Goal: Task Accomplishment & Management: Use online tool/utility

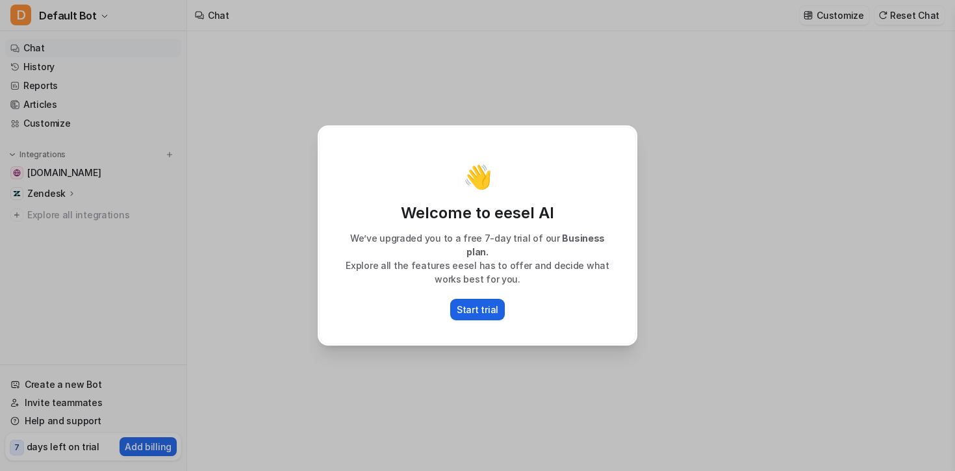
type textarea "**********"
click at [483, 303] on p "Start trial" at bounding box center [478, 310] width 42 height 14
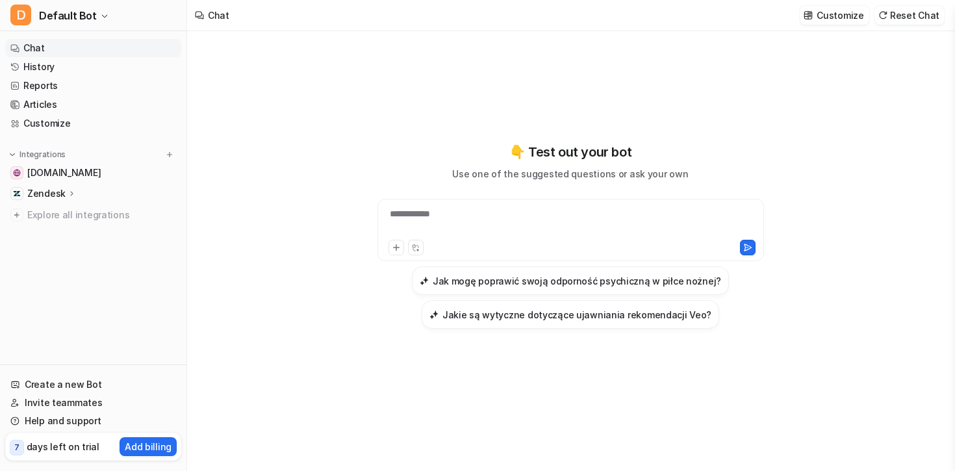
click at [84, 194] on div "Zendesk" at bounding box center [93, 193] width 176 height 18
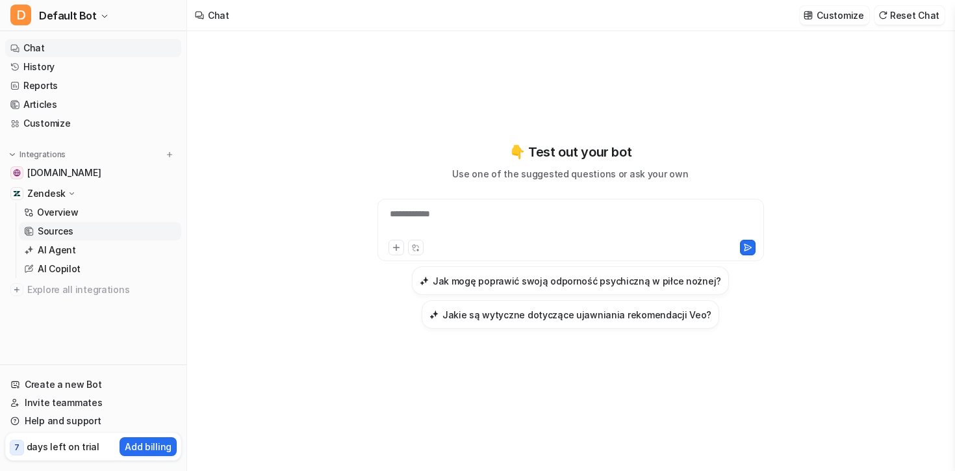
click at [73, 222] on link "Sources" at bounding box center [100, 231] width 162 height 18
click at [73, 210] on p "Overview" at bounding box center [58, 212] width 42 height 13
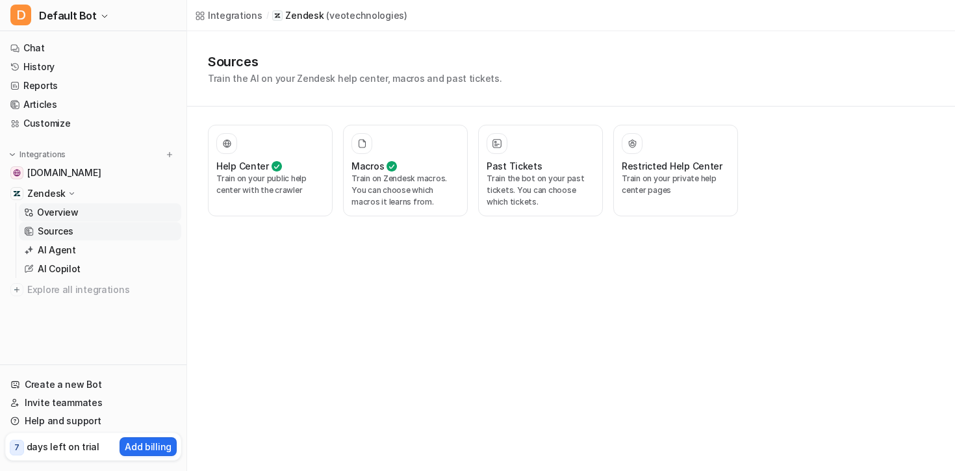
click at [92, 231] on link "Sources" at bounding box center [100, 231] width 162 height 18
click at [104, 244] on link "AI Agent" at bounding box center [100, 250] width 162 height 18
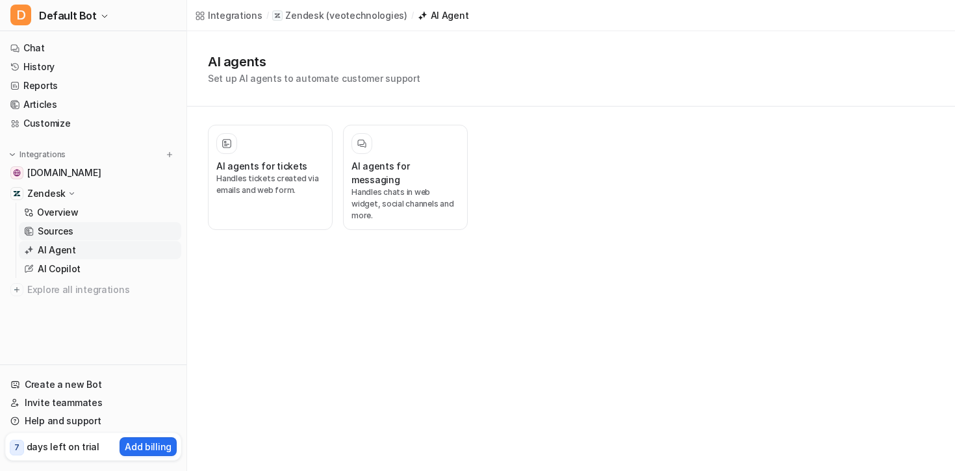
click at [75, 227] on link "Sources" at bounding box center [100, 231] width 162 height 18
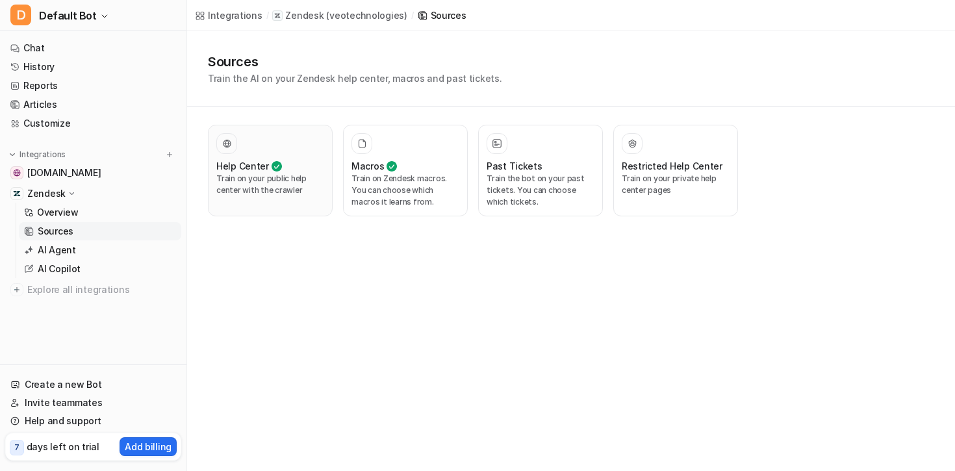
click at [308, 192] on p "Train on your public help center with the crawler" at bounding box center [270, 184] width 108 height 23
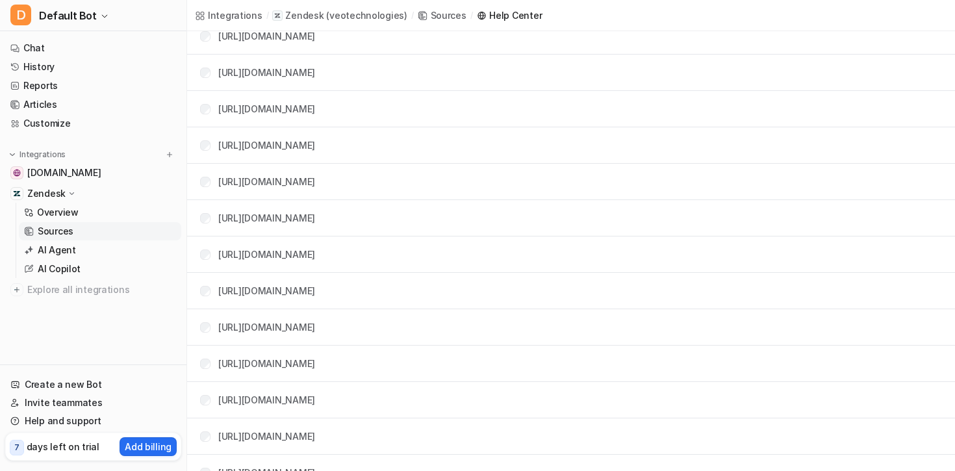
scroll to position [618, 0]
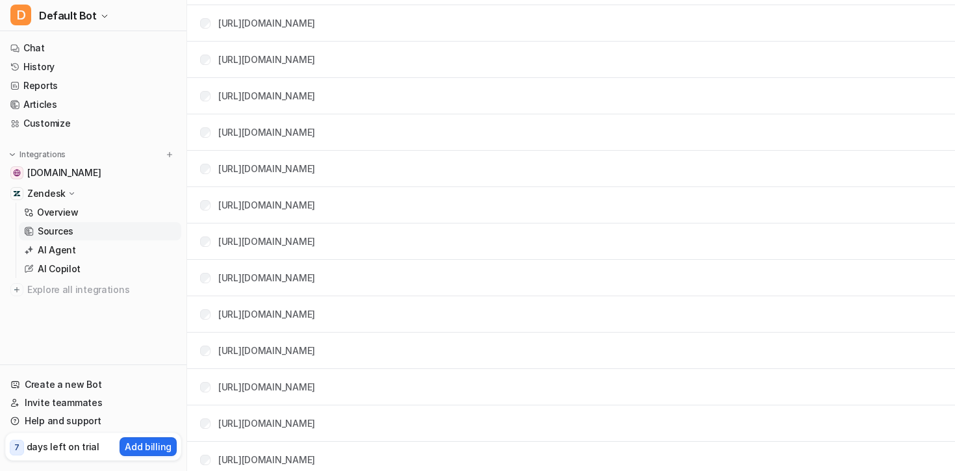
click at [107, 191] on div "Zendesk" at bounding box center [93, 193] width 176 height 18
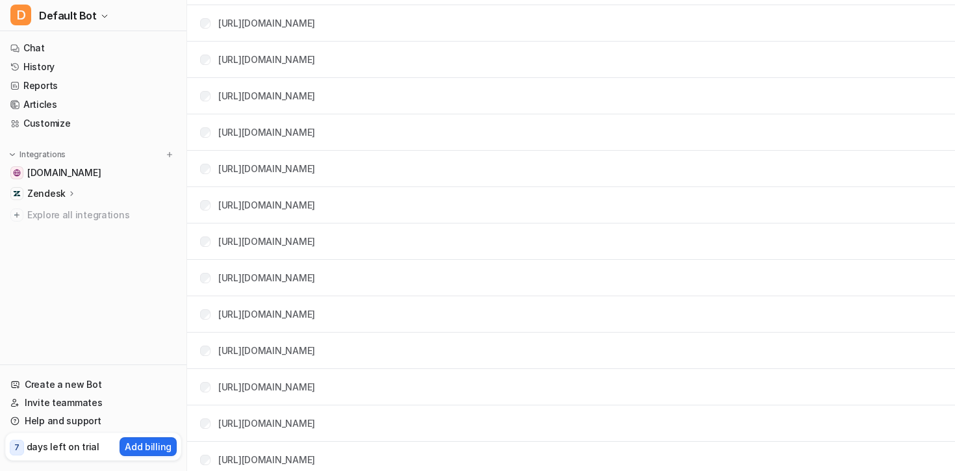
click at [34, 192] on p "Zendesk" at bounding box center [46, 193] width 38 height 13
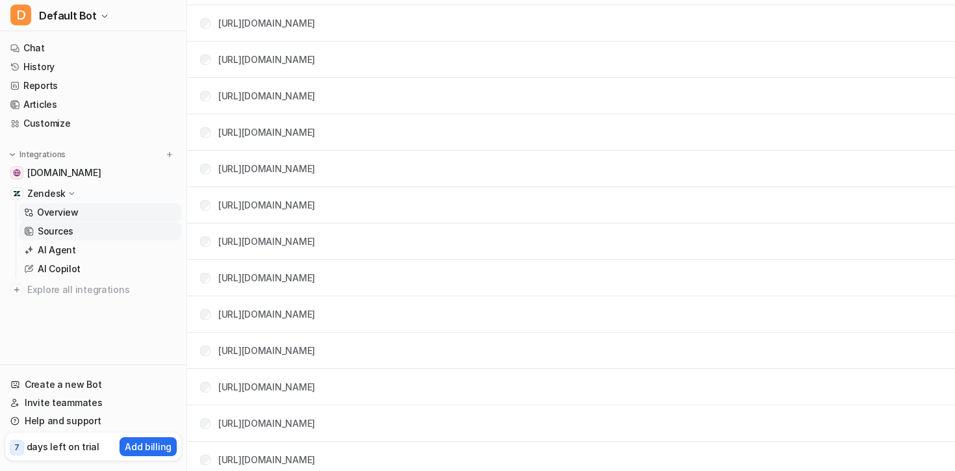
click at [45, 210] on p "Overview" at bounding box center [58, 212] width 42 height 13
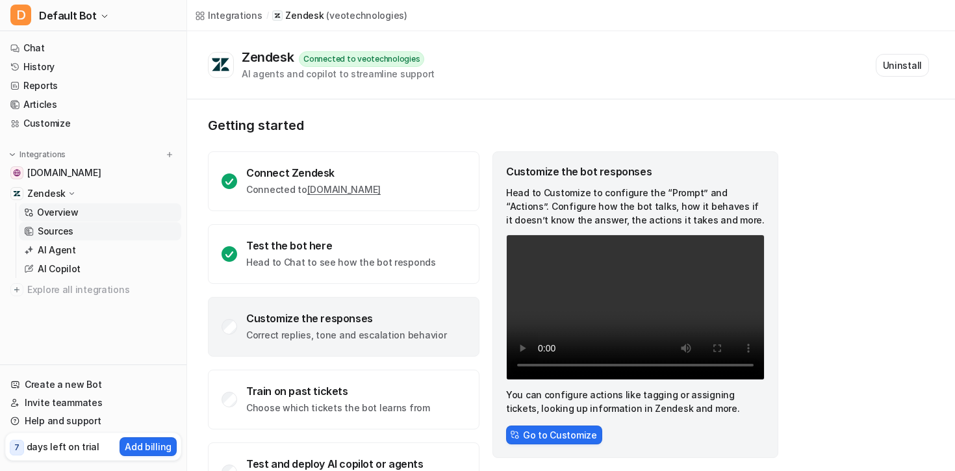
click at [70, 229] on p "Sources" at bounding box center [56, 231] width 36 height 13
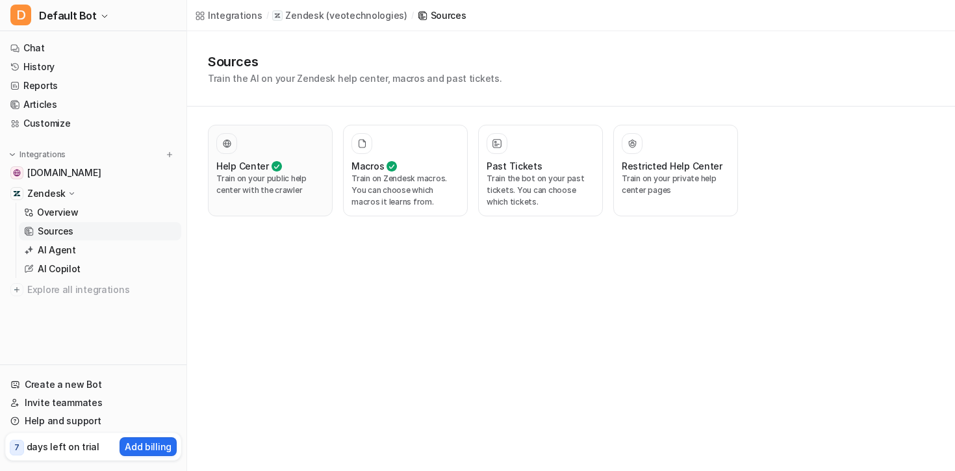
click at [299, 188] on p "Train on your public help center with the crawler" at bounding box center [270, 184] width 108 height 23
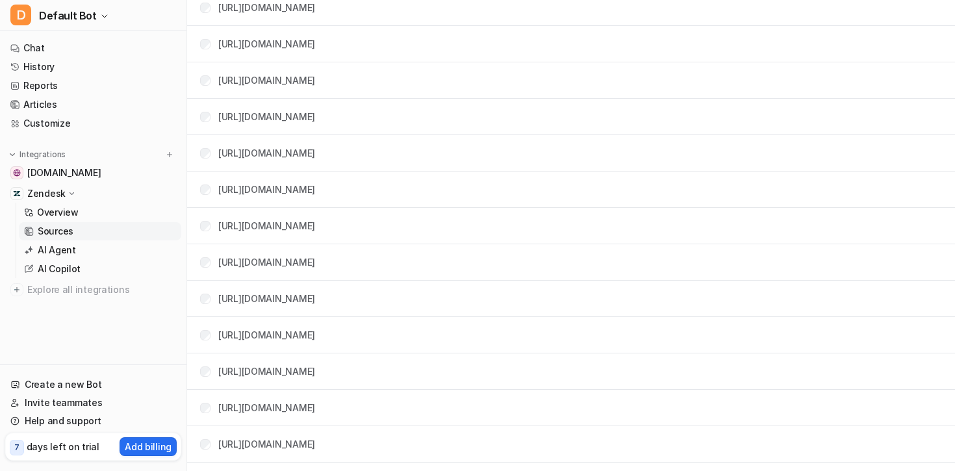
scroll to position [7464, 0]
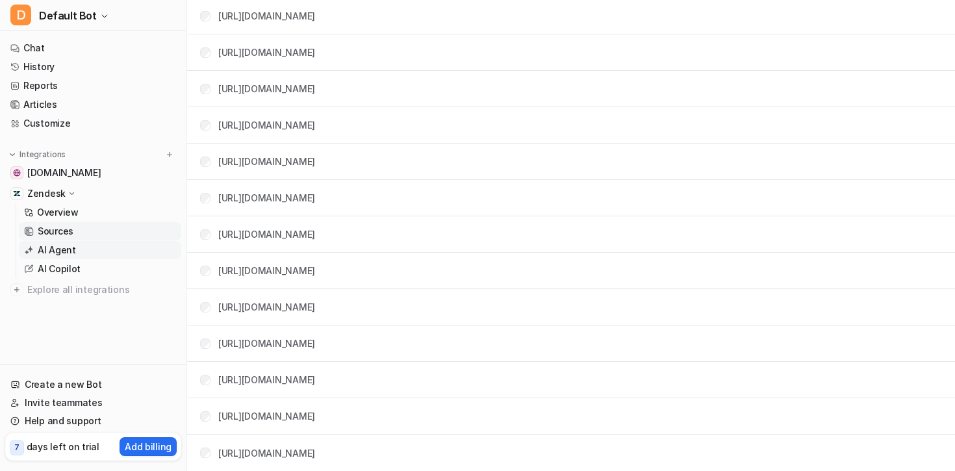
click at [60, 251] on p "AI Agent" at bounding box center [57, 250] width 38 height 13
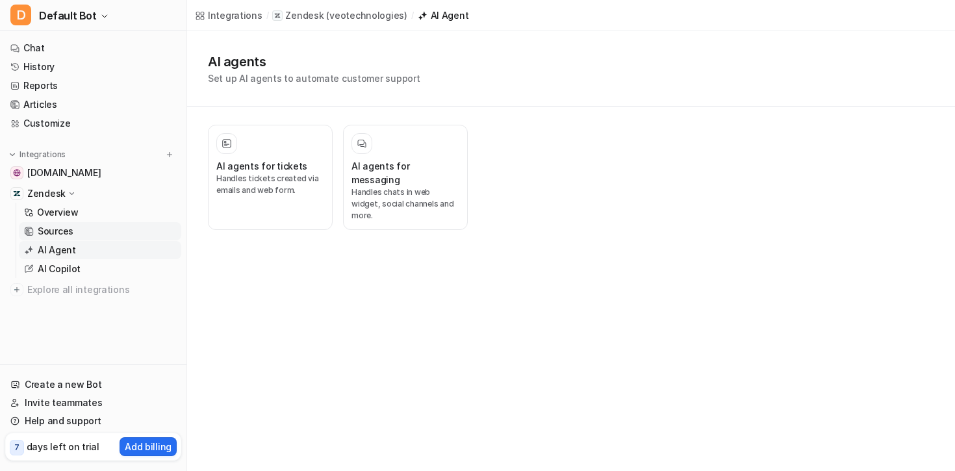
click at [54, 233] on p "Sources" at bounding box center [56, 231] width 36 height 13
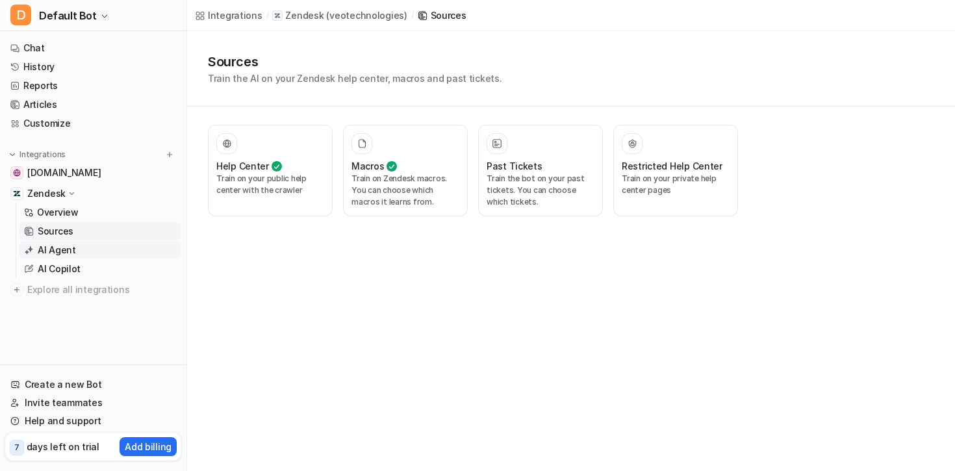
click at [54, 249] on p "AI Agent" at bounding box center [57, 250] width 38 height 13
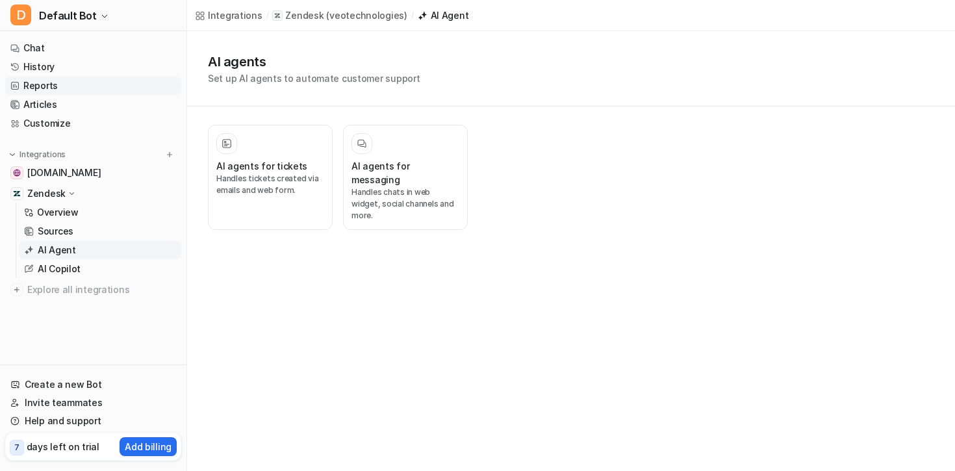
click at [32, 84] on link "Reports" at bounding box center [93, 86] width 176 height 18
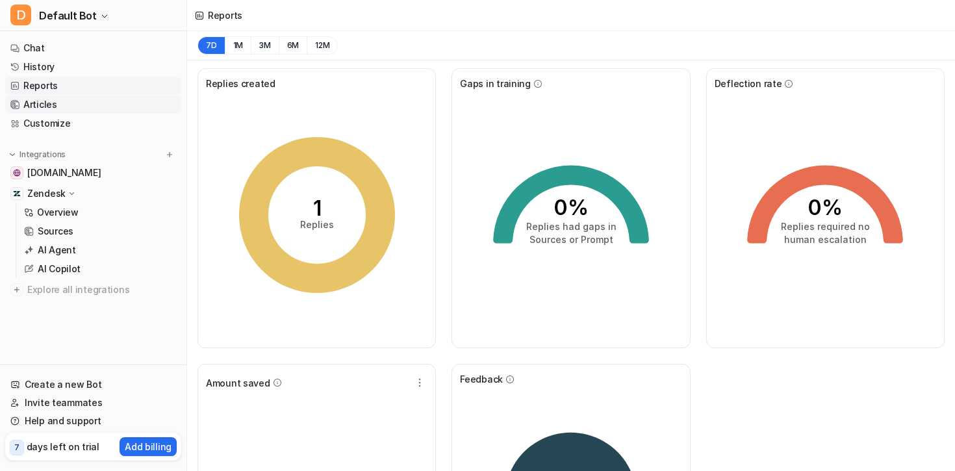
click at [94, 107] on link "Articles" at bounding box center [93, 104] width 176 height 18
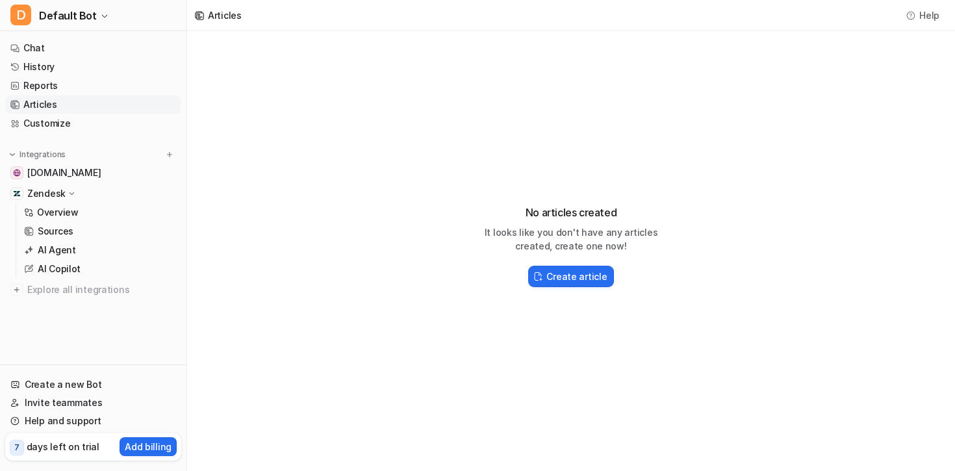
click at [85, 76] on ul "Chat History Reports Articles Customize" at bounding box center [93, 86] width 176 height 94
click at [72, 81] on link "Reports" at bounding box center [93, 86] width 176 height 18
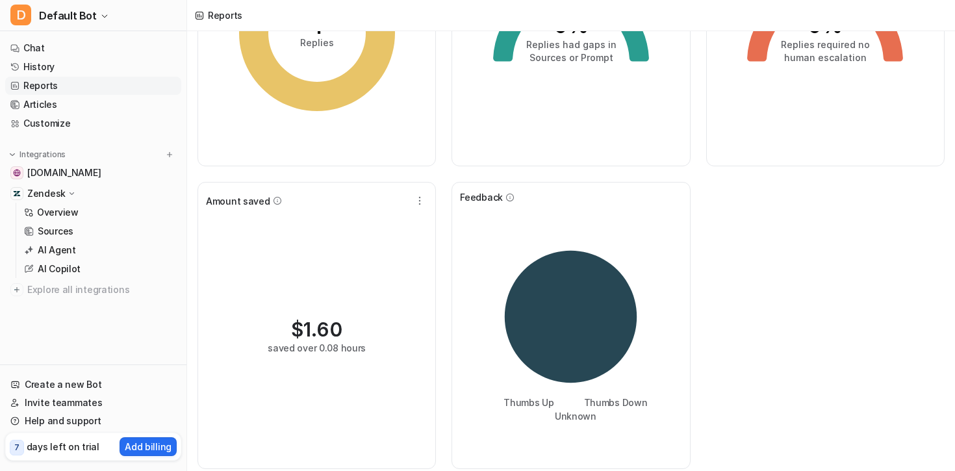
scroll to position [188, 0]
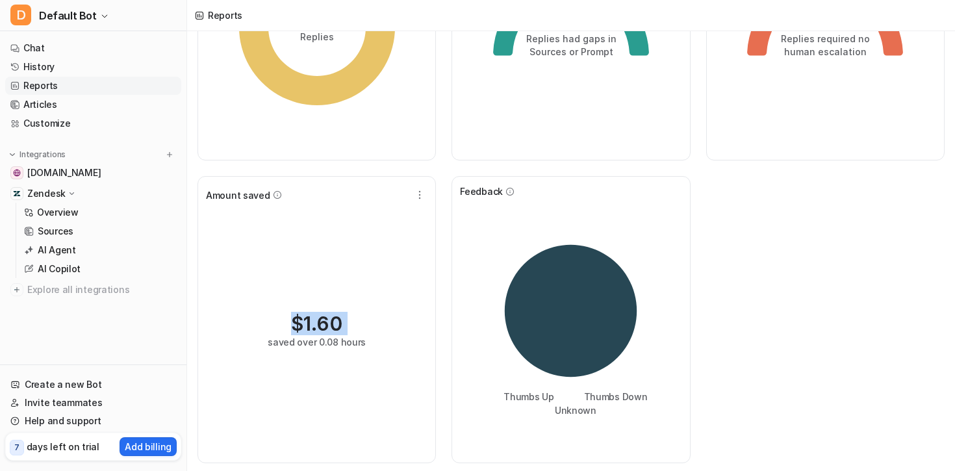
drag, startPoint x: 350, startPoint y: 329, endPoint x: 293, endPoint y: 325, distance: 57.3
click at [293, 325] on div "$ 1.60 saved over 0.08 hours" at bounding box center [317, 330] width 98 height 37
click at [293, 325] on div "$ 1.60" at bounding box center [316, 323] width 51 height 23
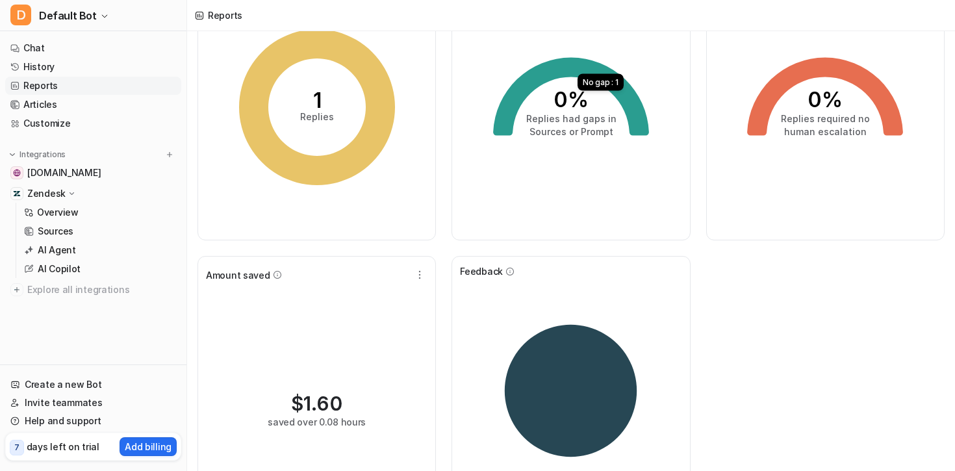
scroll to position [0, 0]
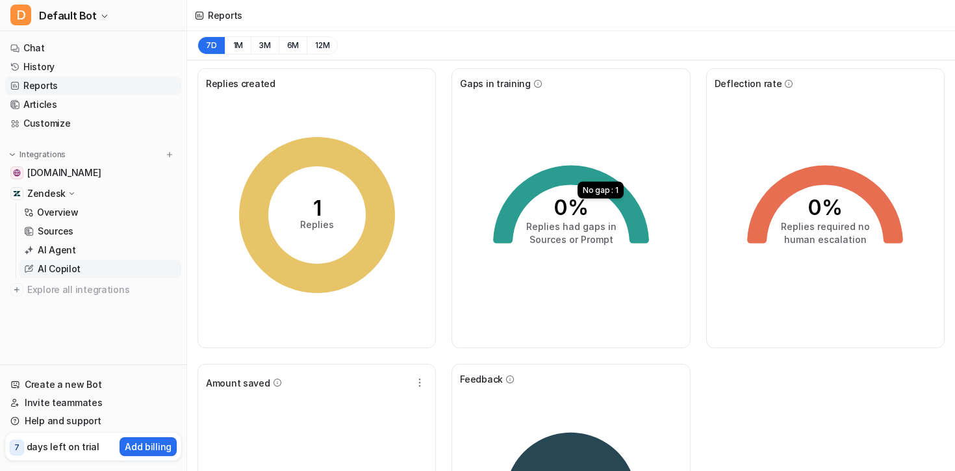
click at [94, 267] on link "AI Copilot" at bounding box center [100, 269] width 162 height 18
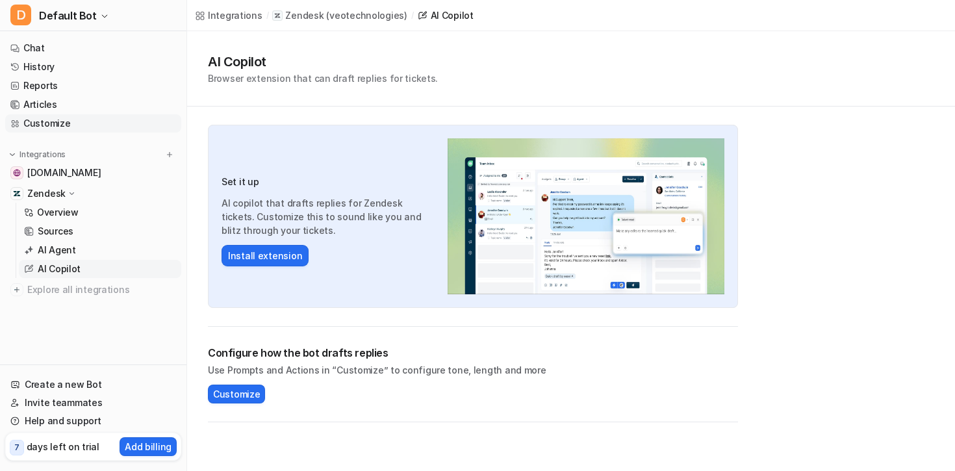
click at [80, 114] on link "Customize" at bounding box center [93, 123] width 176 height 18
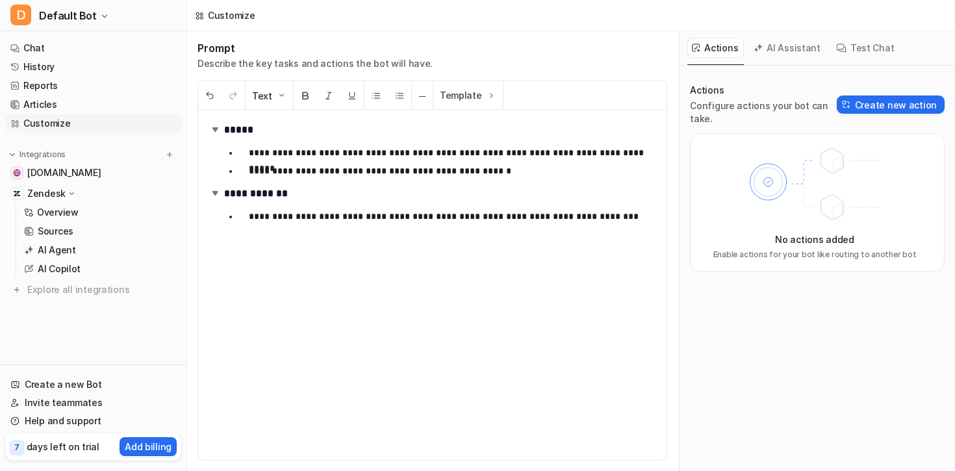
click at [314, 234] on div "**********" at bounding box center [432, 285] width 468 height 350
click at [313, 224] on ul "**********" at bounding box center [440, 216] width 432 height 21
click at [94, 110] on link "Articles" at bounding box center [93, 104] width 176 height 18
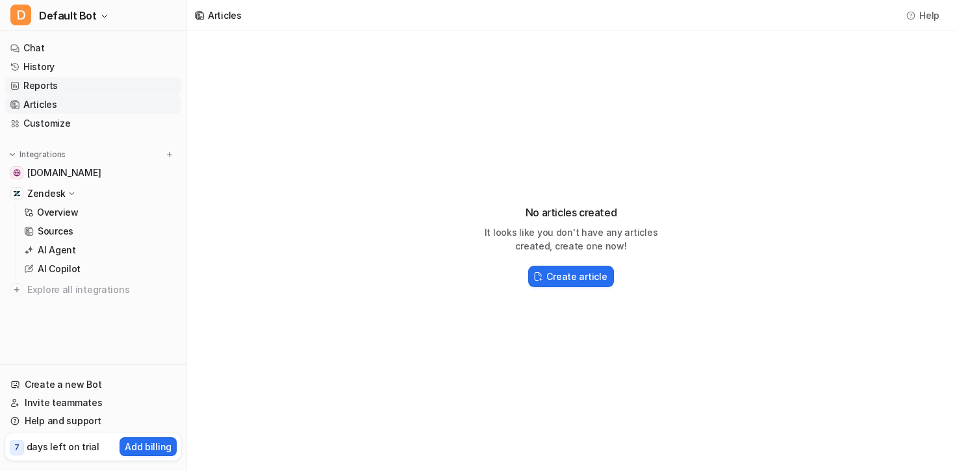
click at [95, 86] on link "Reports" at bounding box center [93, 86] width 176 height 18
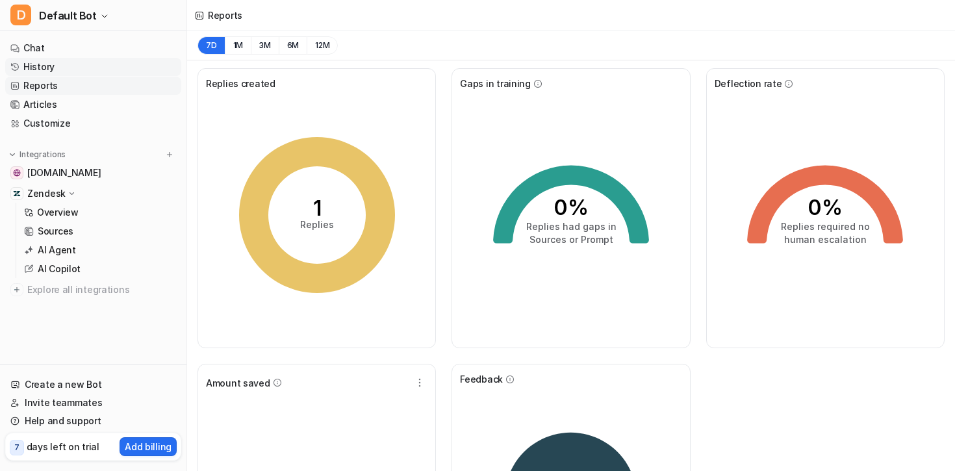
click at [82, 70] on link "History" at bounding box center [93, 67] width 176 height 18
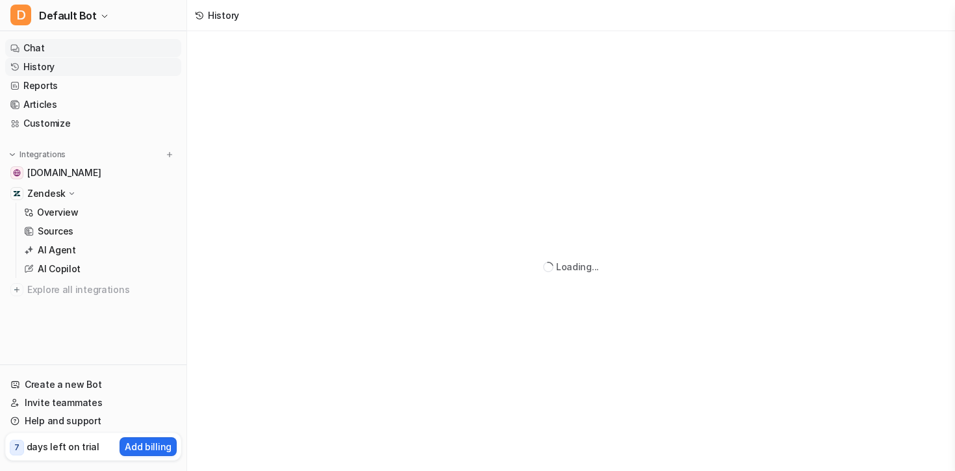
click at [81, 54] on link "Chat" at bounding box center [93, 48] width 176 height 18
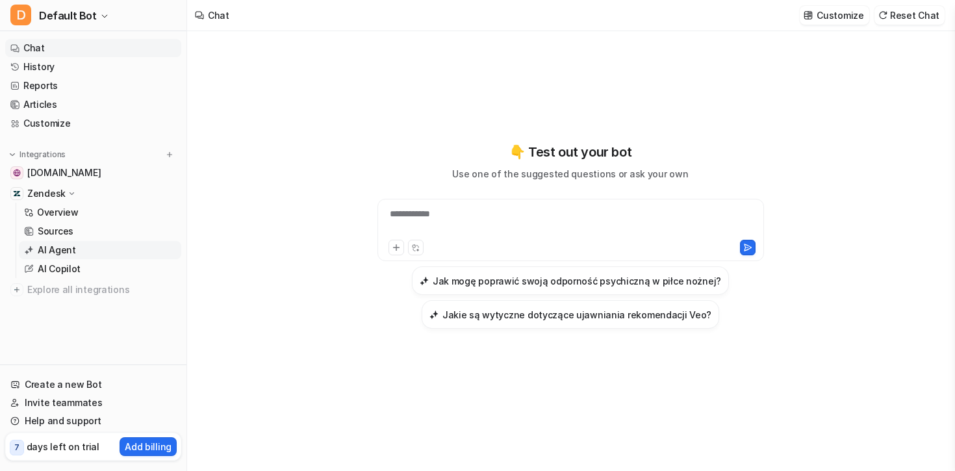
click at [92, 251] on link "AI Agent" at bounding box center [100, 250] width 162 height 18
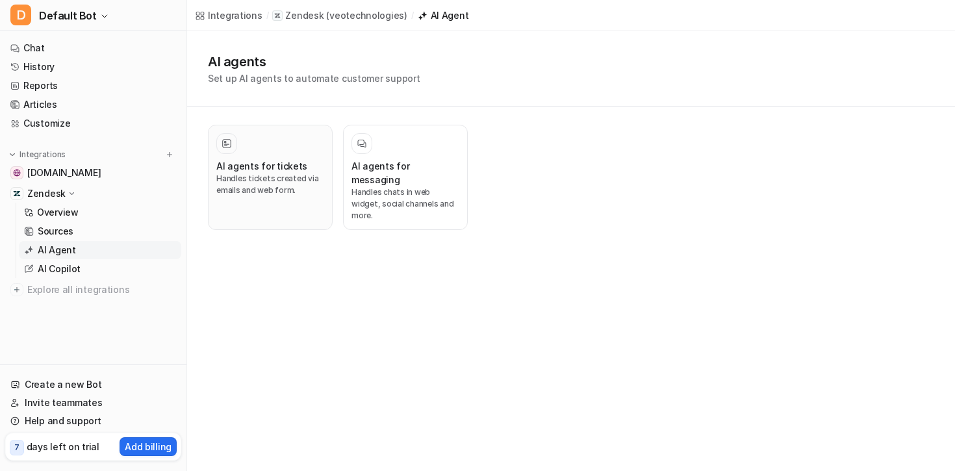
click at [320, 193] on p "Handles tickets created via emails and web form." at bounding box center [270, 184] width 108 height 23
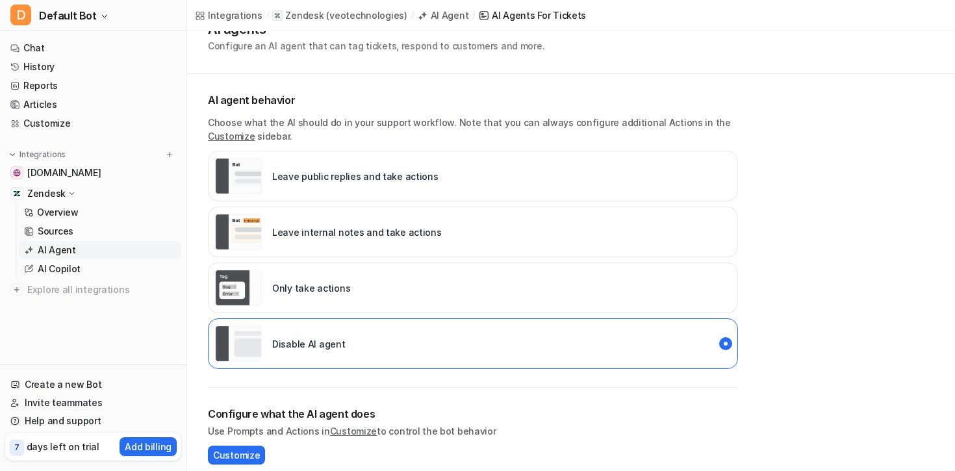
scroll to position [55, 0]
click at [75, 225] on link "Sources" at bounding box center [100, 231] width 162 height 18
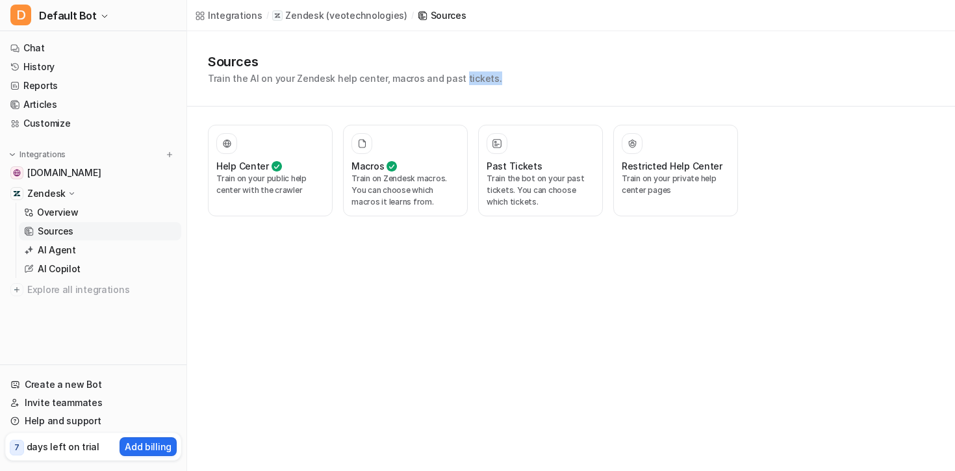
drag, startPoint x: 507, startPoint y: 75, endPoint x: 453, endPoint y: 81, distance: 54.2
click at [453, 81] on div "Sources Train the AI on your Zendesk help center, macros and past tickets." at bounding box center [571, 68] width 726 height 33
click at [453, 81] on p "Train the AI on your Zendesk help center, macros and past tickets." at bounding box center [355, 78] width 294 height 14
click at [442, 179] on p "Train on Zendesk macros. You can choose which macros it learns from." at bounding box center [405, 190] width 108 height 35
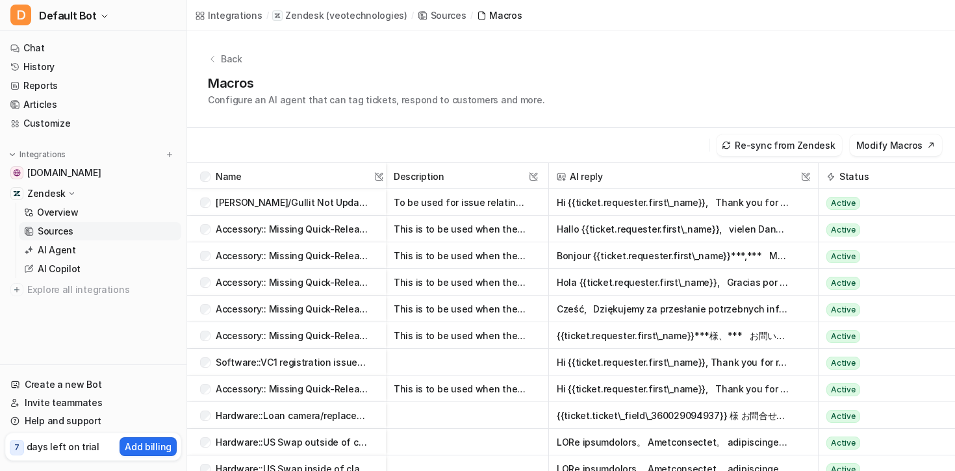
click at [233, 57] on p "Back" at bounding box center [231, 59] width 21 height 14
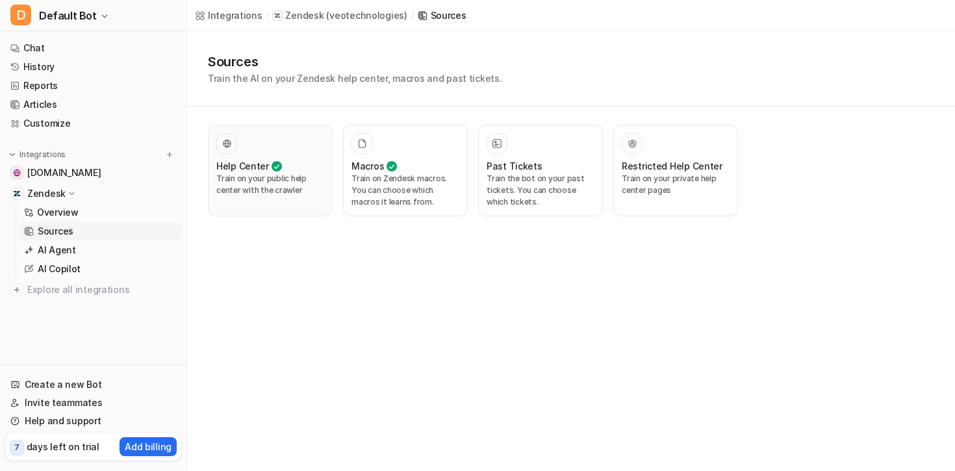
click at [274, 190] on p "Train on your public help center with the crawler" at bounding box center [270, 184] width 108 height 23
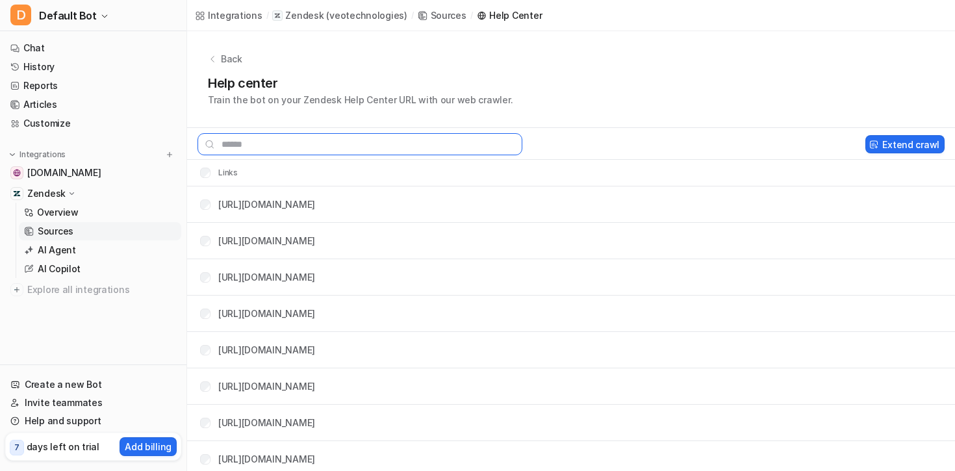
click at [388, 145] on input "text" at bounding box center [359, 144] width 325 height 22
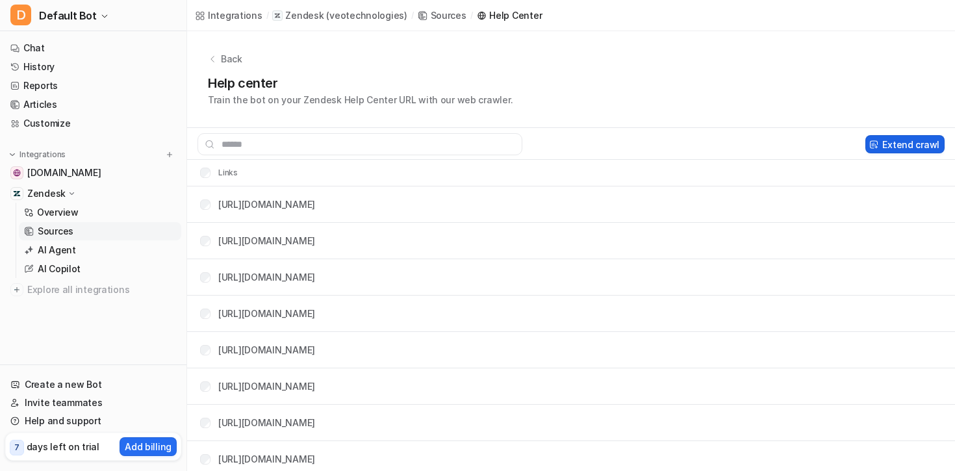
click at [896, 142] on button "Extend crawl" at bounding box center [904, 144] width 79 height 18
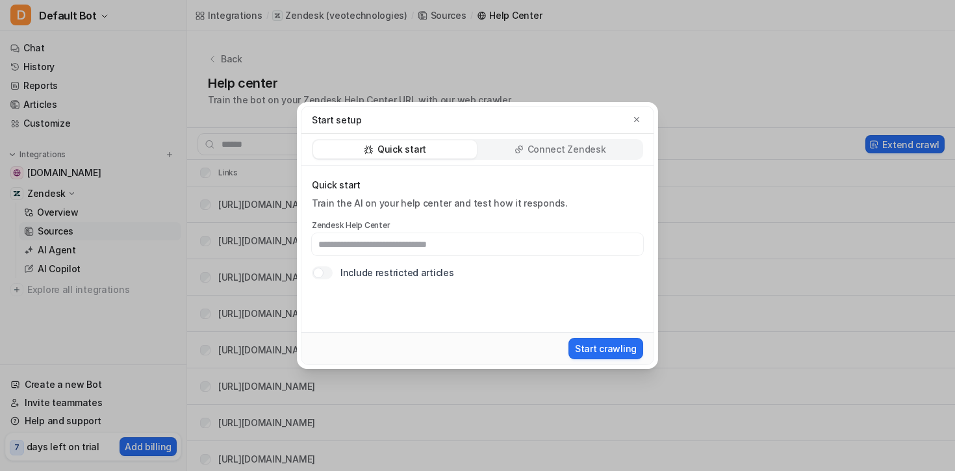
click at [528, 150] on div "Connect Zendesk" at bounding box center [560, 149] width 164 height 18
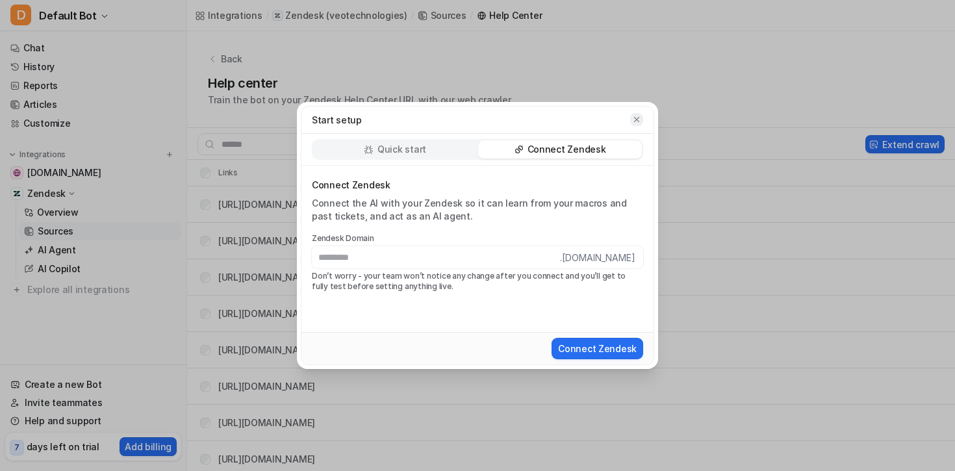
click at [635, 119] on icon "button" at bounding box center [636, 119] width 9 height 9
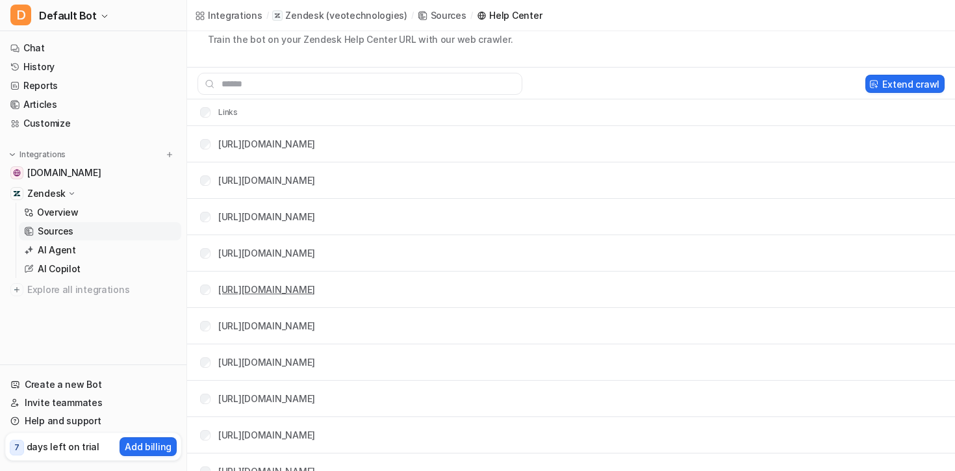
scroll to position [77, 0]
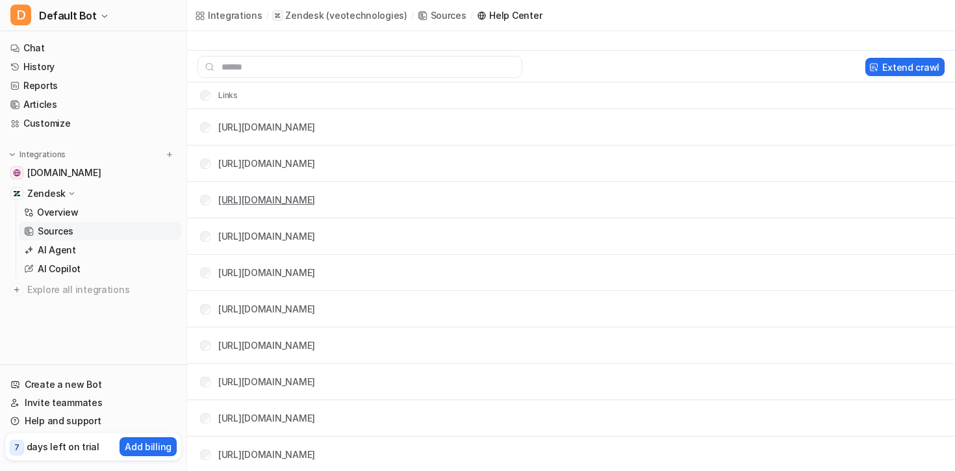
click at [315, 203] on link "https://support.veo.co/.../37347896419089-How-to-organize-your-League-Exchange-…" at bounding box center [266, 199] width 97 height 11
click at [315, 127] on link "https://support.veo.co/hc/en-us/articles/26929580577297-How-to-livestream-to-X-…" at bounding box center [266, 126] width 97 height 11
click at [97, 289] on span "Explore all integrations" at bounding box center [101, 289] width 149 height 21
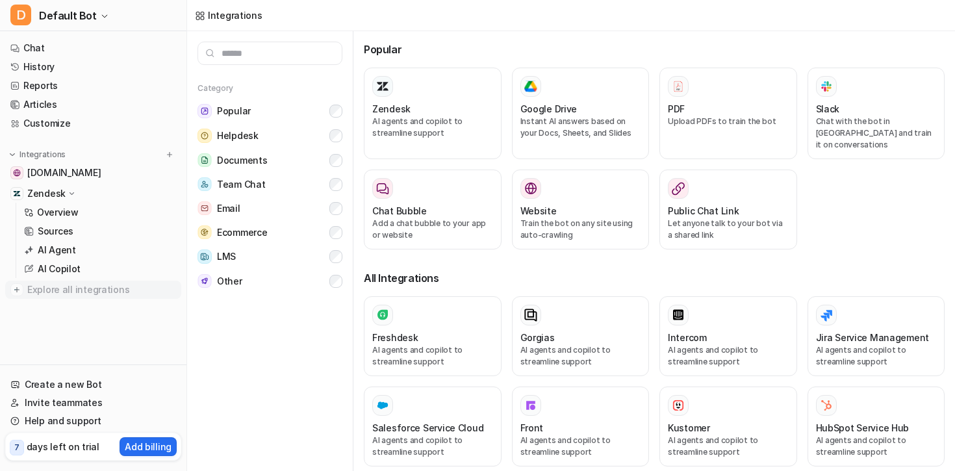
click at [12, 289] on img at bounding box center [16, 289] width 13 height 13
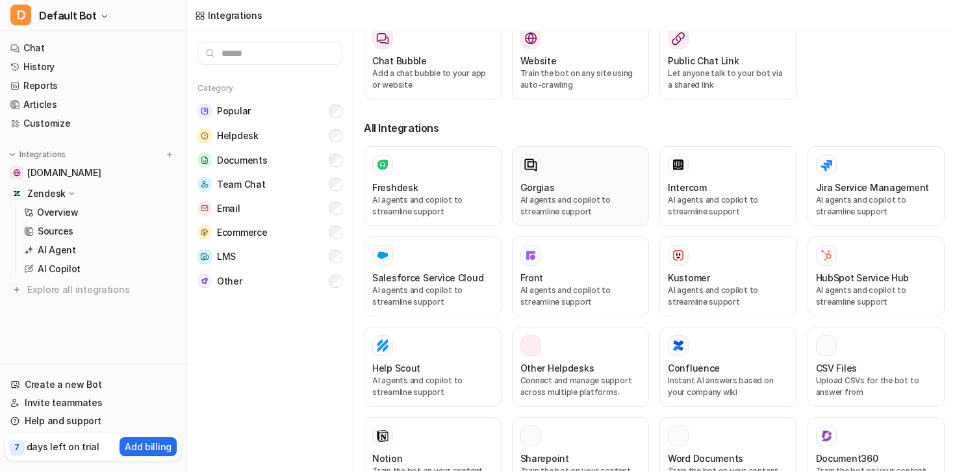
scroll to position [613, 0]
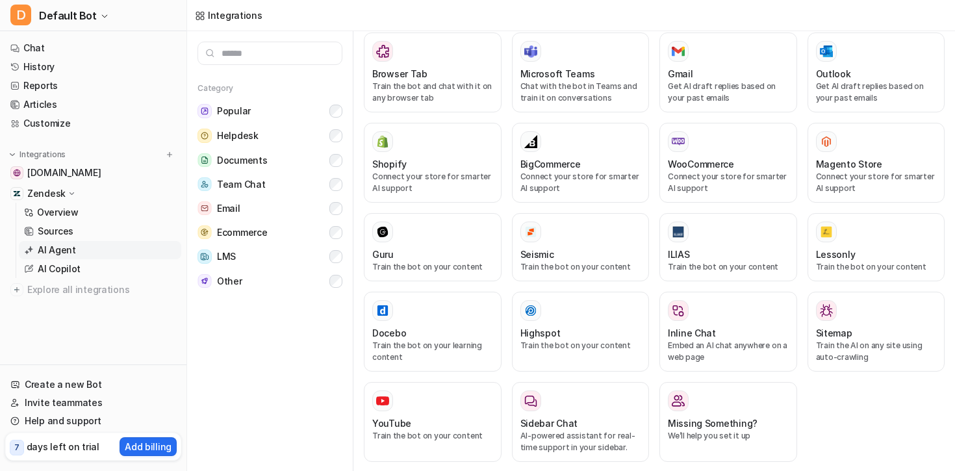
click at [71, 247] on p "AI Agent" at bounding box center [57, 250] width 38 height 13
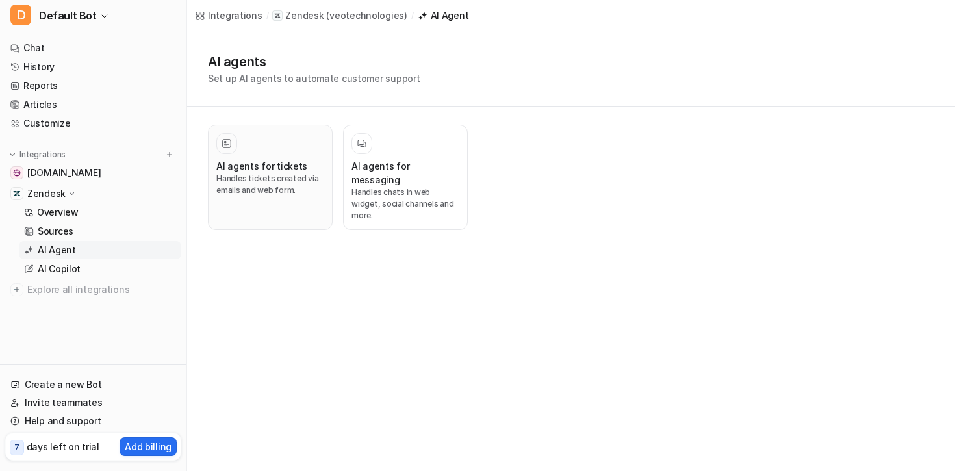
click at [282, 162] on h3 "AI agents for tickets" at bounding box center [261, 166] width 91 height 14
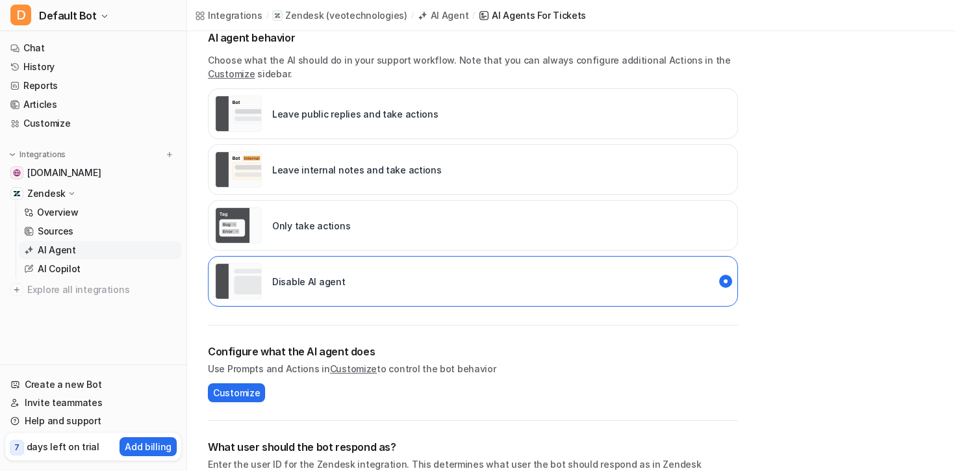
scroll to position [308, 0]
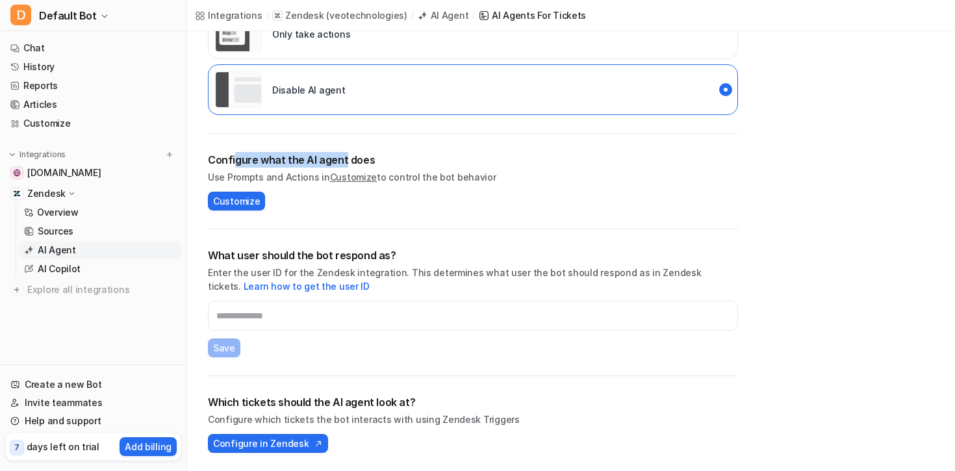
drag, startPoint x: 235, startPoint y: 160, endPoint x: 341, endPoint y: 164, distance: 105.9
click at [341, 164] on h2 "Configure what the AI agent does" at bounding box center [473, 160] width 530 height 16
click at [243, 199] on span "Customize" at bounding box center [236, 201] width 47 height 14
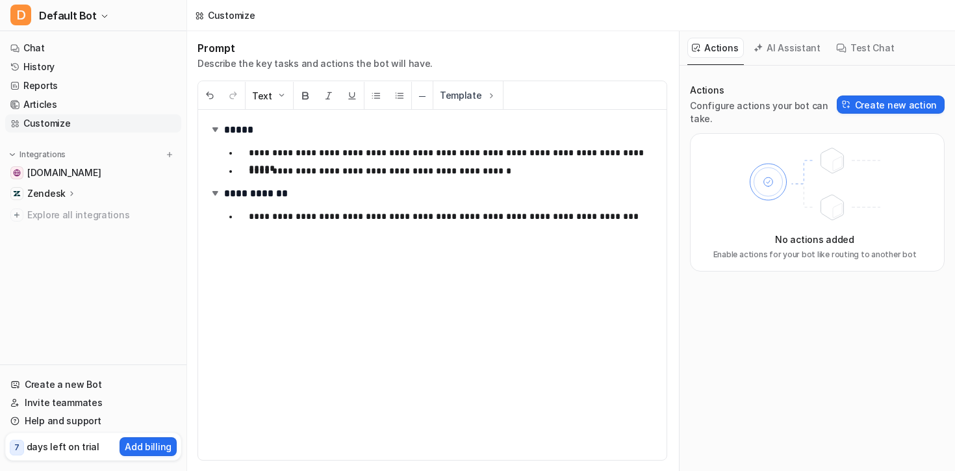
click at [455, 190] on h2 "**********" at bounding box center [433, 193] width 448 height 19
click at [424, 218] on p "**********" at bounding box center [452, 217] width 407 height 16
click at [648, 226] on ul "**********" at bounding box center [440, 216] width 432 height 21
click at [52, 420] on link "Help and support" at bounding box center [93, 421] width 176 height 18
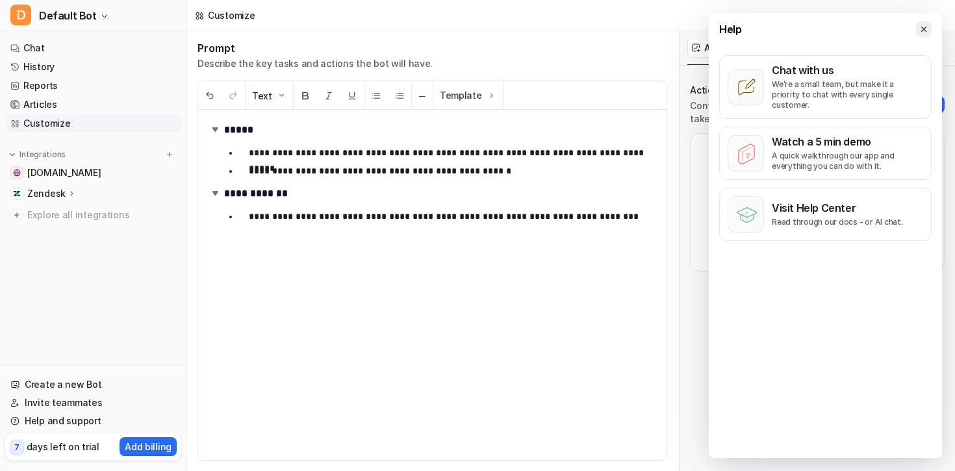
click at [922, 27] on icon at bounding box center [923, 28] width 5 height 5
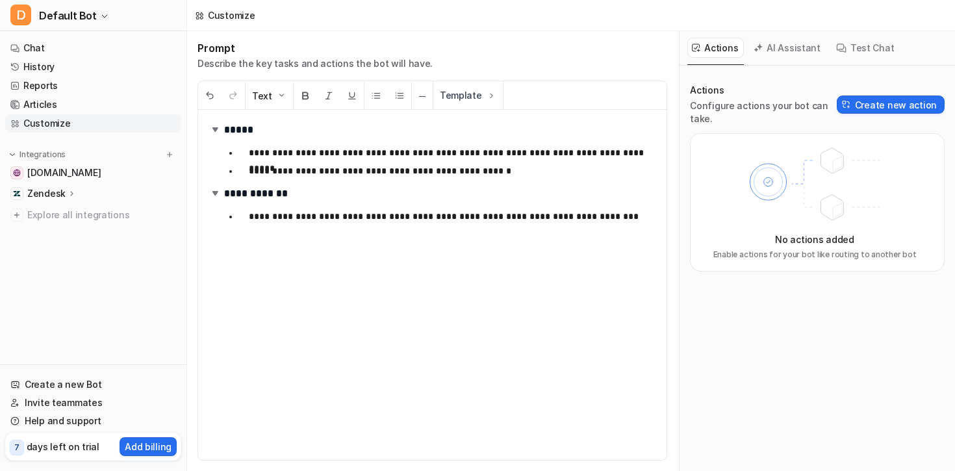
click at [60, 197] on p "Zendesk" at bounding box center [46, 193] width 38 height 13
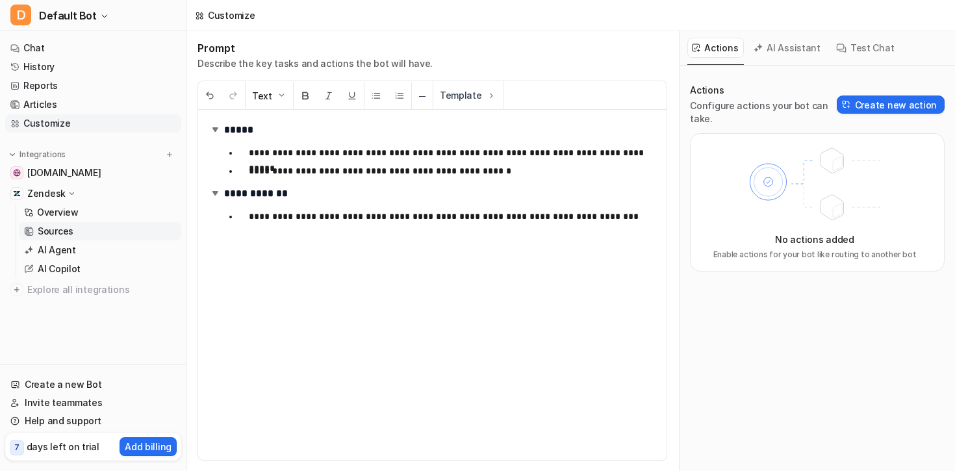
click at [70, 232] on p "Sources" at bounding box center [56, 231] width 36 height 13
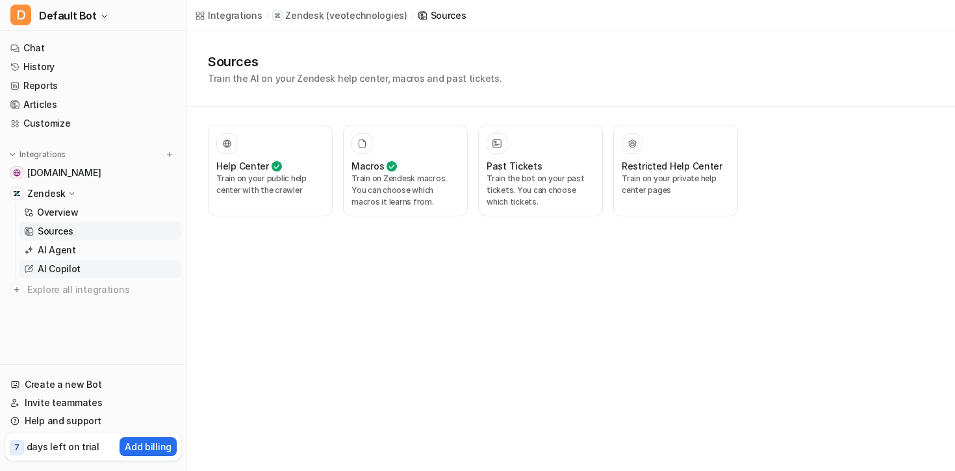
click at [80, 269] on link "AI Copilot" at bounding box center [100, 269] width 162 height 18
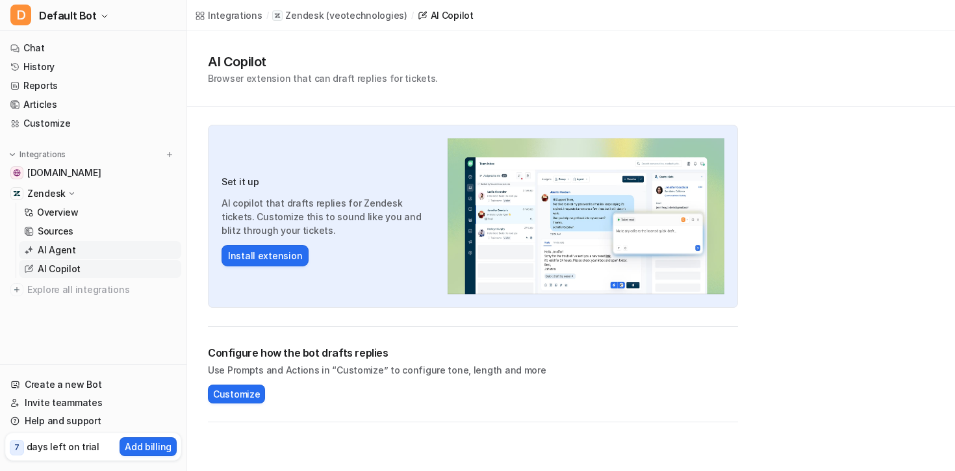
click at [94, 253] on link "AI Agent" at bounding box center [100, 250] width 162 height 18
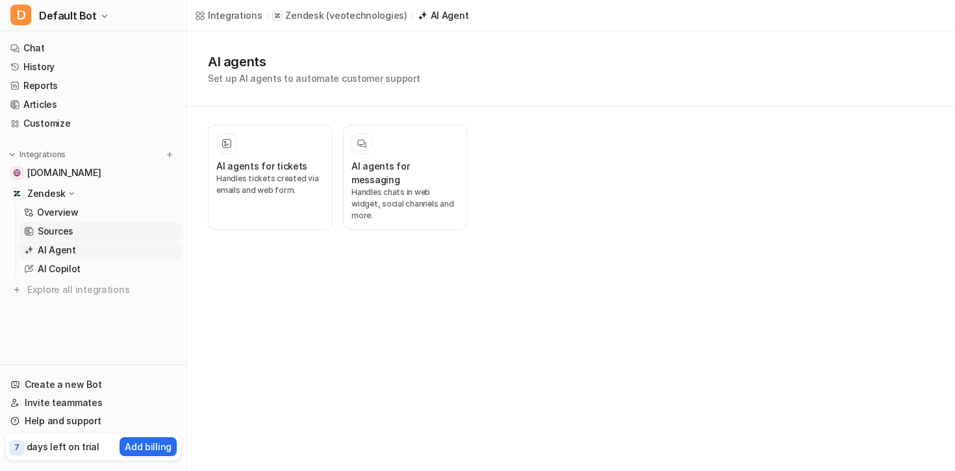
click at [66, 225] on p "Sources" at bounding box center [56, 231] width 36 height 13
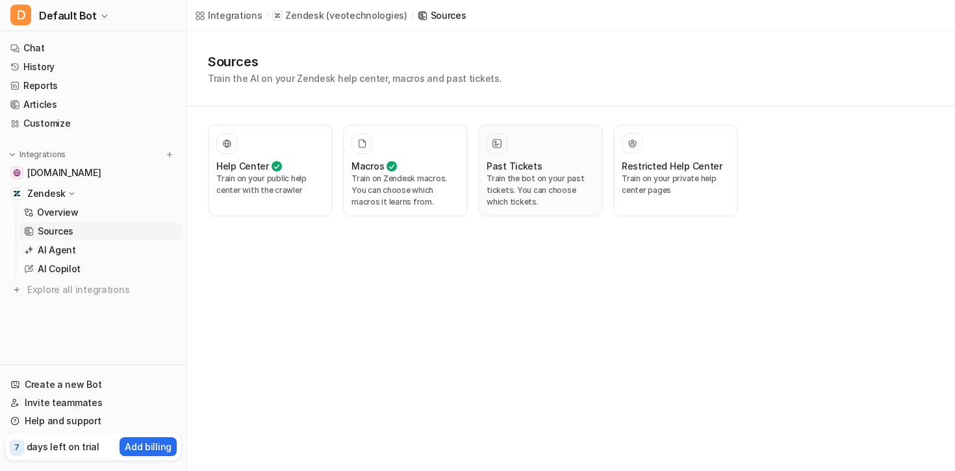
click at [532, 164] on h3 "Past Tickets" at bounding box center [515, 166] width 56 height 14
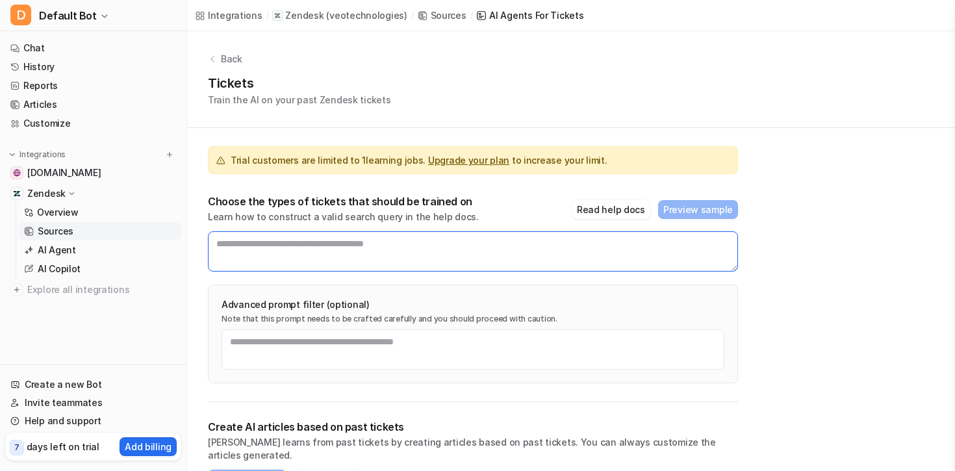
click at [326, 252] on textarea at bounding box center [473, 251] width 530 height 40
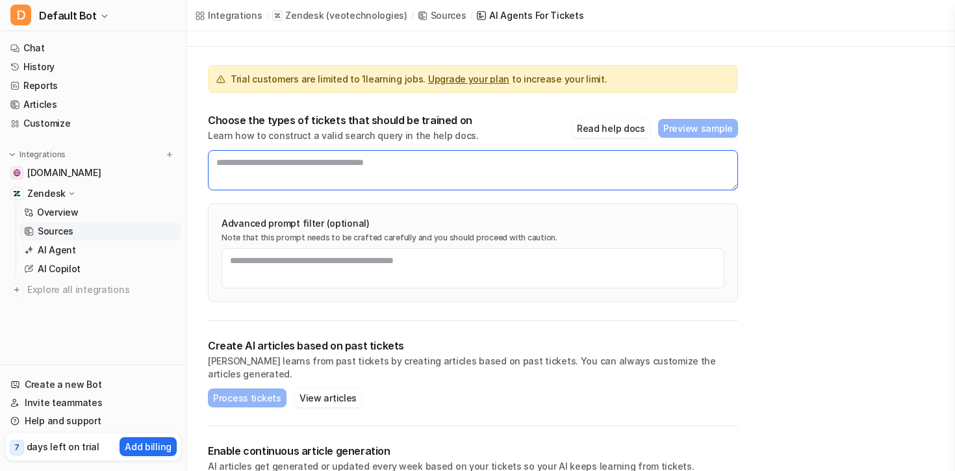
scroll to position [125, 0]
